Goal: Information Seeking & Learning: Learn about a topic

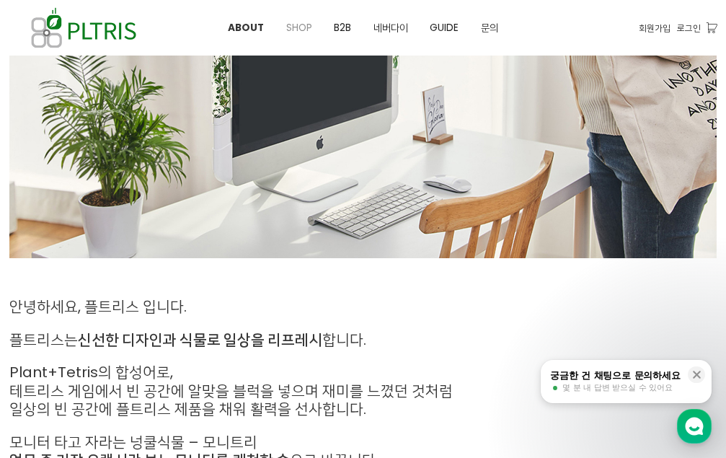
scroll to position [303, 0]
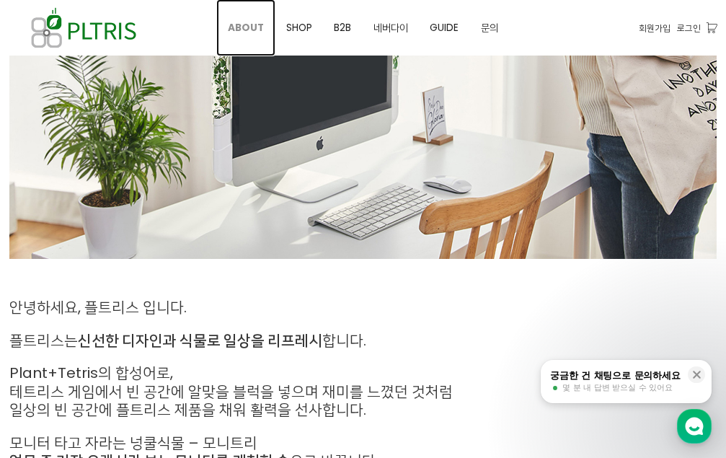
click at [260, 25] on span "ABOUT" at bounding box center [246, 28] width 36 height 14
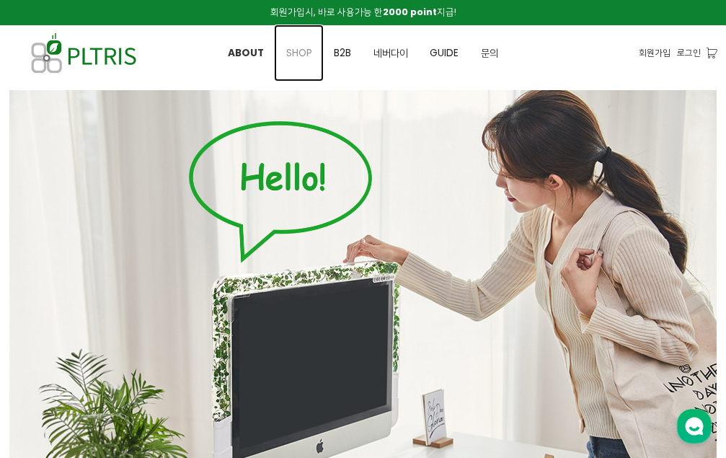
click at [311, 53] on link "SHOP" at bounding box center [299, 53] width 48 height 56
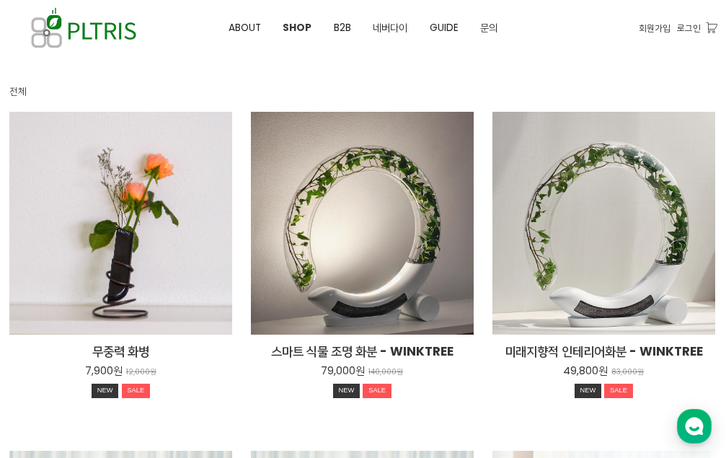
scroll to position [216, 0]
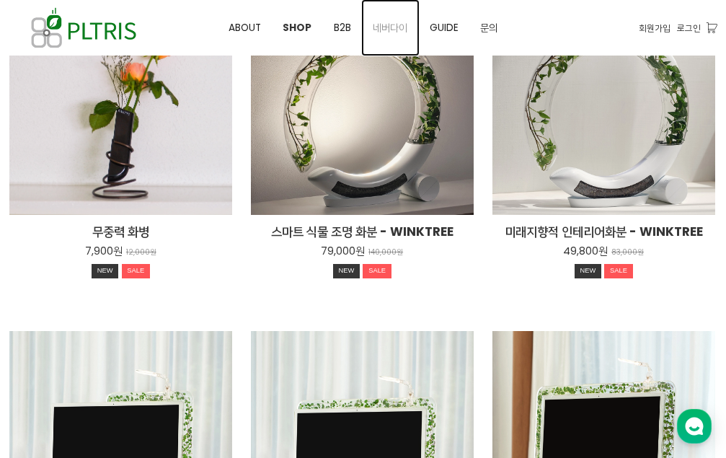
click at [395, 22] on span "네버다이" at bounding box center [390, 28] width 35 height 14
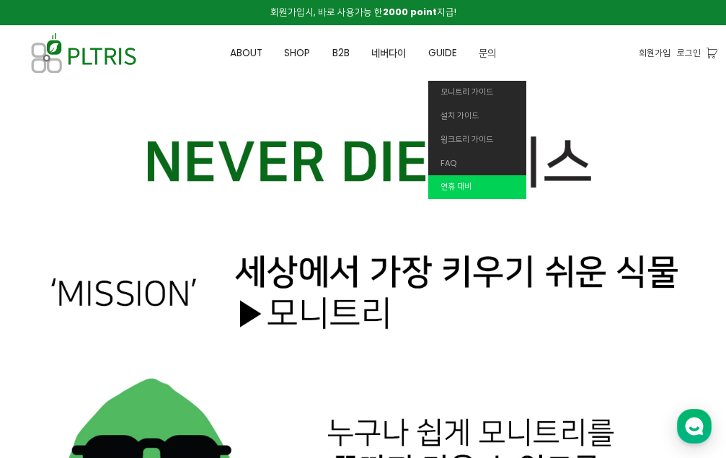
click at [457, 195] on link "연휴 대비" at bounding box center [477, 187] width 98 height 24
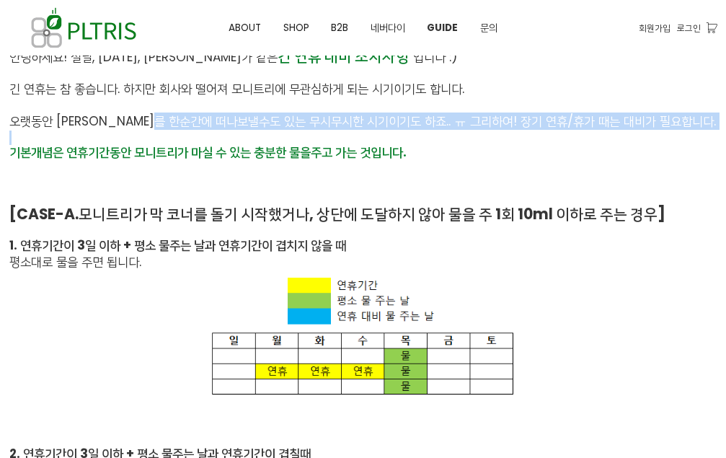
drag, startPoint x: 231, startPoint y: 124, endPoint x: 274, endPoint y: 153, distance: 52.0
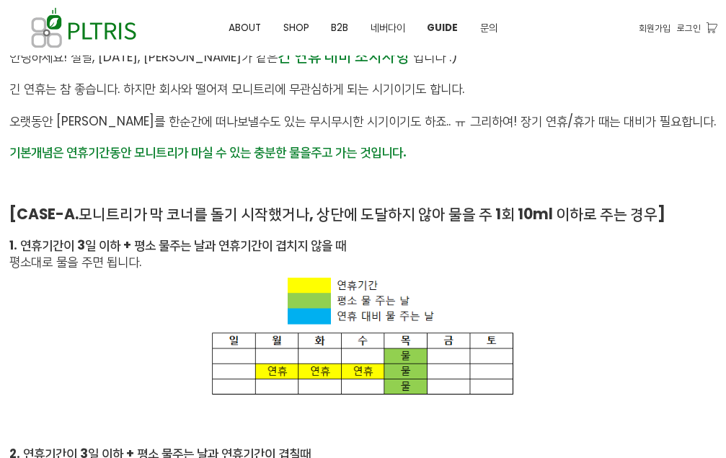
click at [303, 156] on strong "기본개념은 연휴기간동안 모니트리가 마실 수 있는 충분한 물을" at bounding box center [159, 151] width 301 height 17
drag, startPoint x: 398, startPoint y: 213, endPoint x: 505, endPoint y: 231, distance: 108.2
drag, startPoint x: 110, startPoint y: 237, endPoint x: 296, endPoint y: 244, distance: 186.8
click at [288, 242] on strong "1. 연휴기간이 3일 이하 + 평소 물주는 날과 연휴기간이 겹치지 않을 때" at bounding box center [177, 244] width 337 height 17
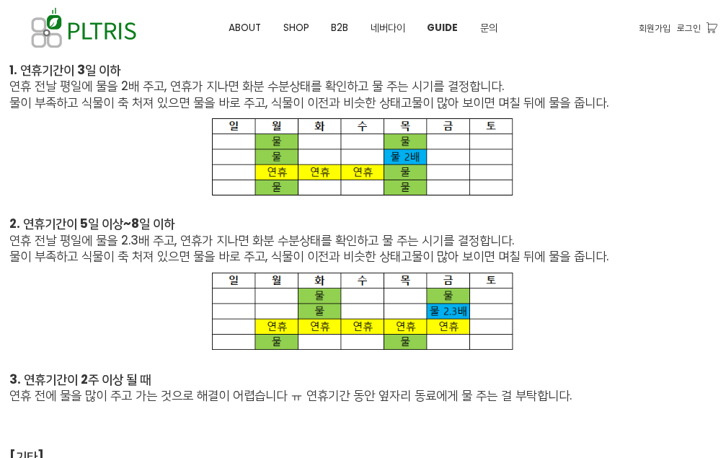
scroll to position [1102, 0]
